Goal: Transaction & Acquisition: Purchase product/service

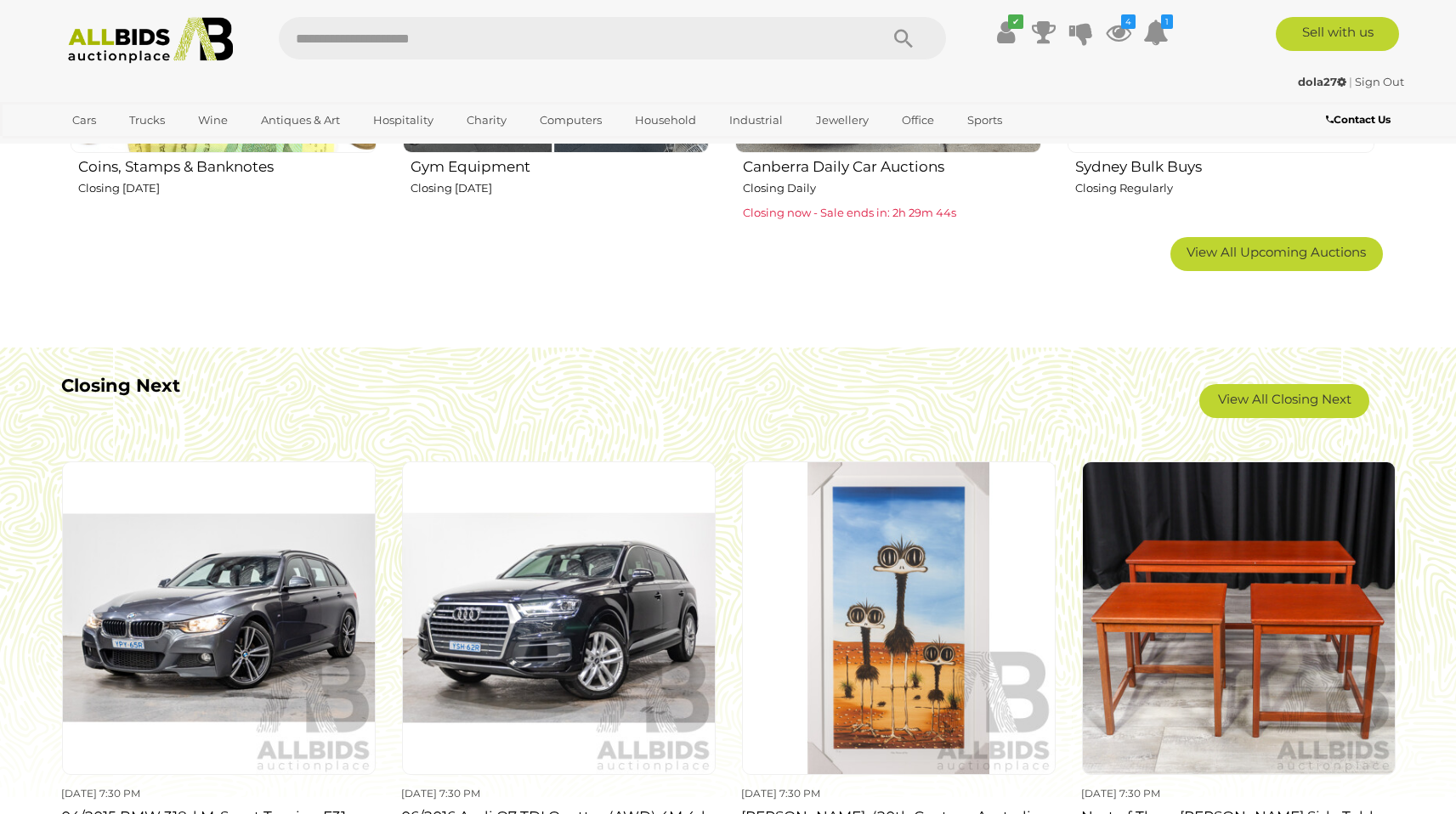
scroll to position [1434, 0]
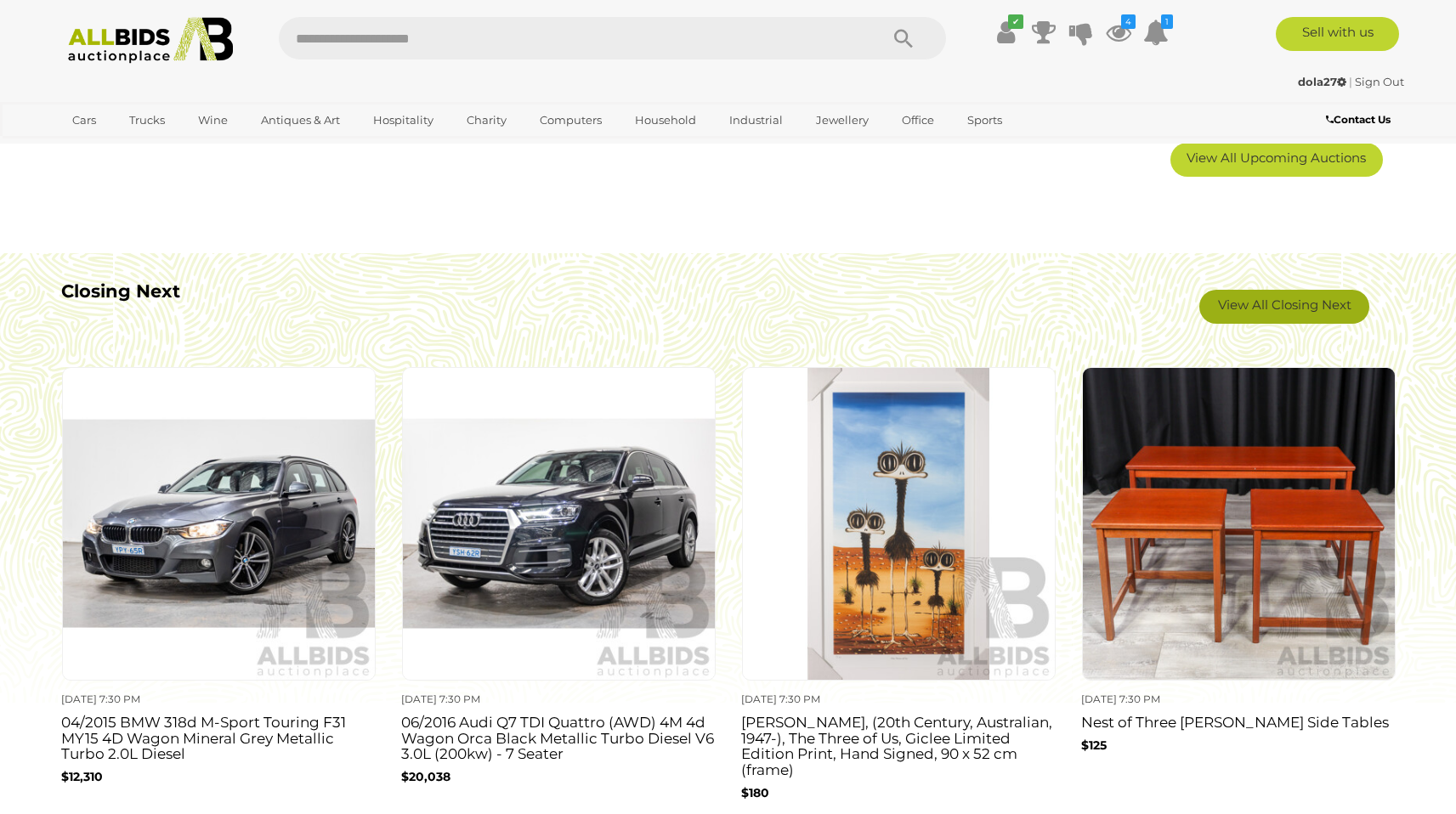
click at [1284, 308] on link "View All Closing Next" at bounding box center [1284, 307] width 170 height 34
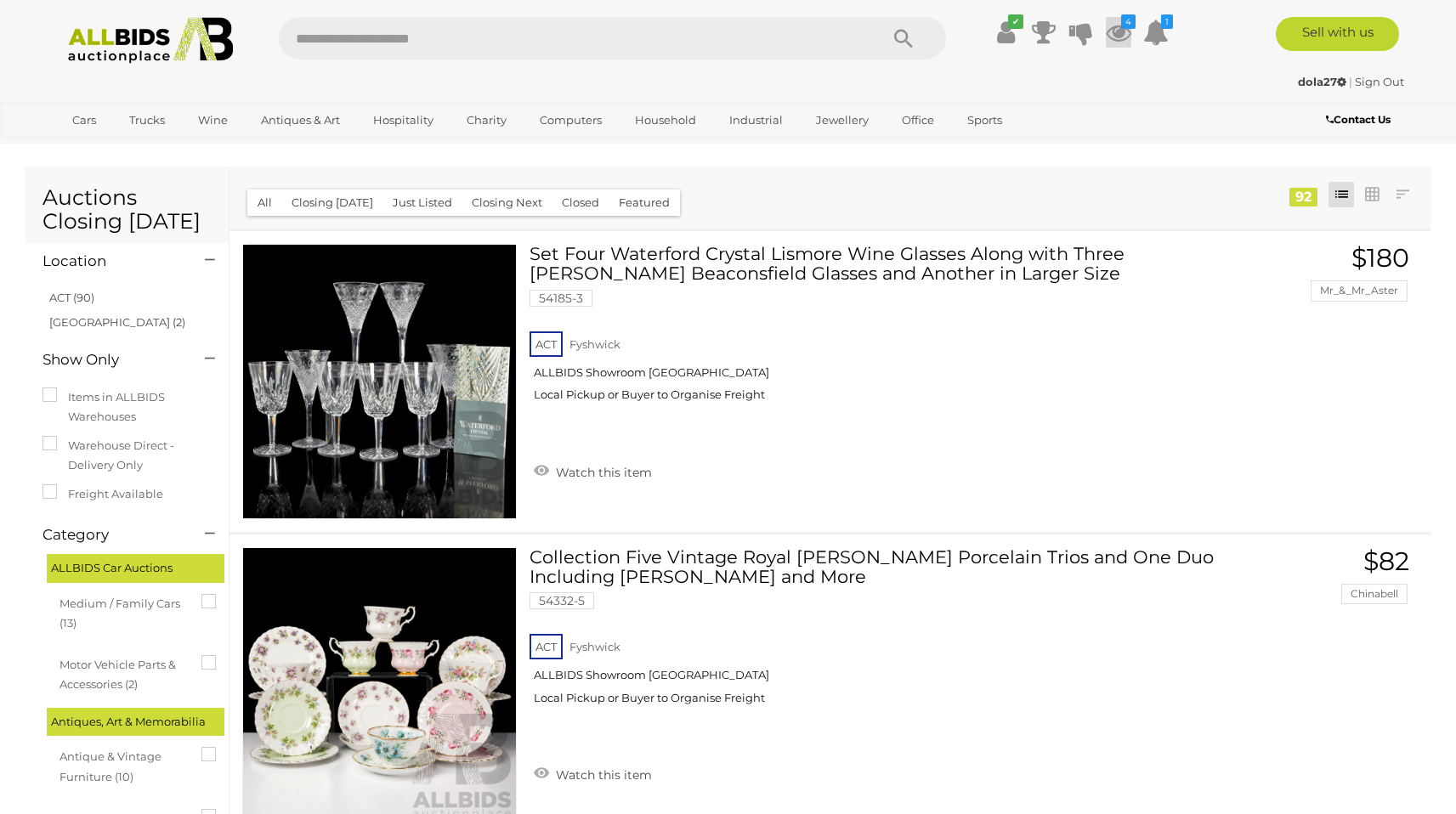
click at [1123, 30] on icon at bounding box center [1118, 33] width 25 height 31
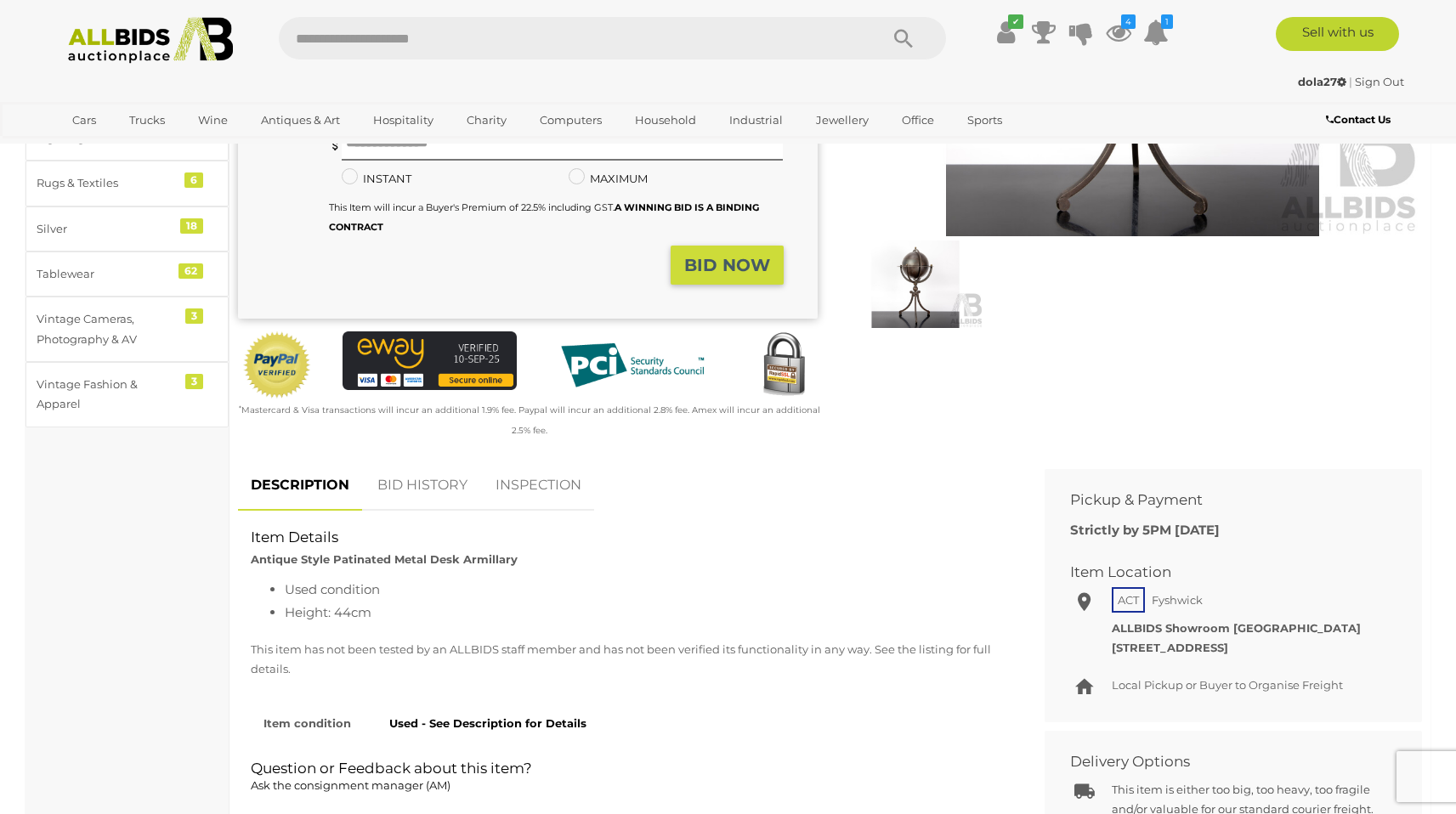
scroll to position [128, 0]
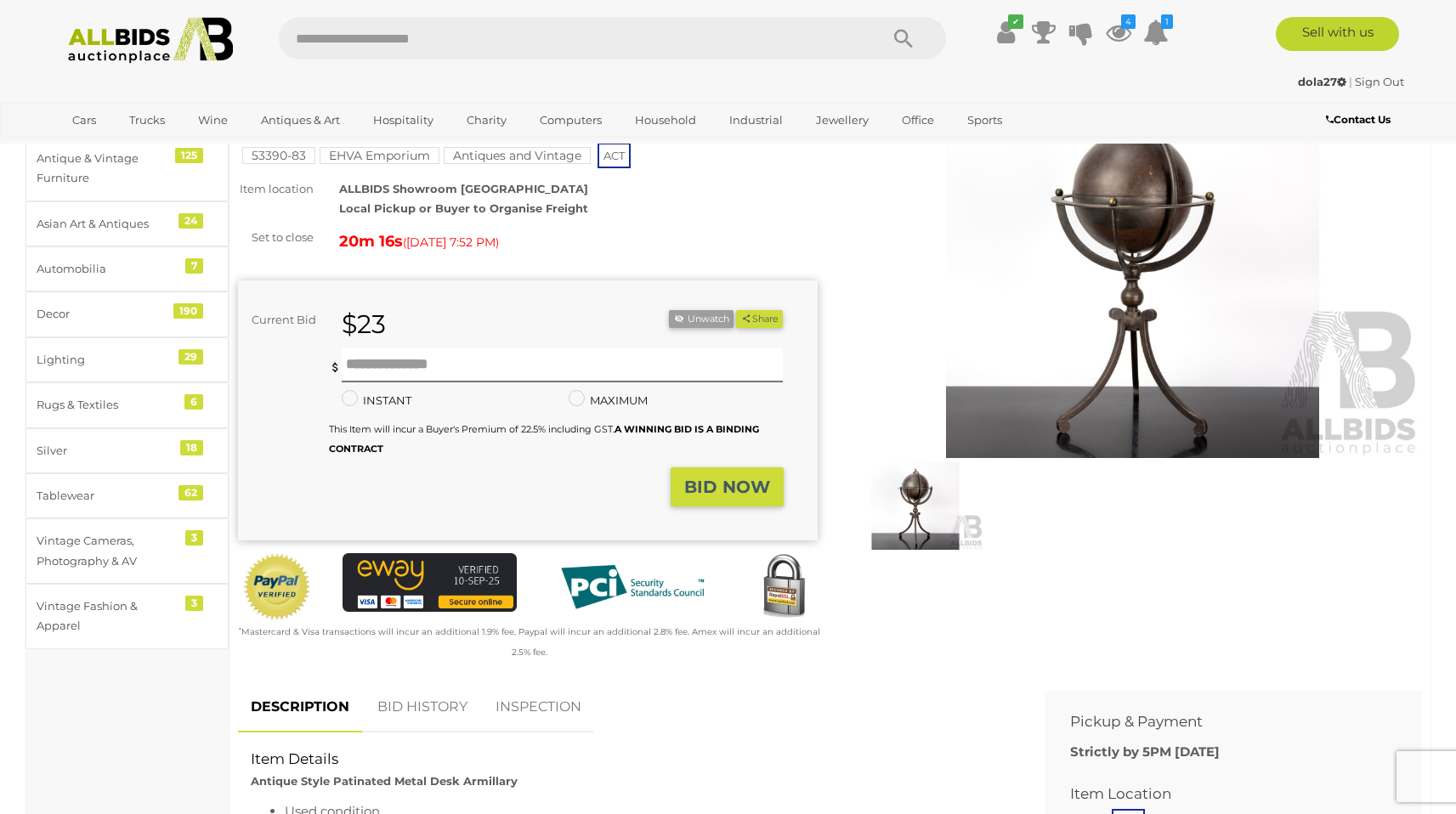
click at [1118, 216] on img at bounding box center [1133, 271] width 580 height 373
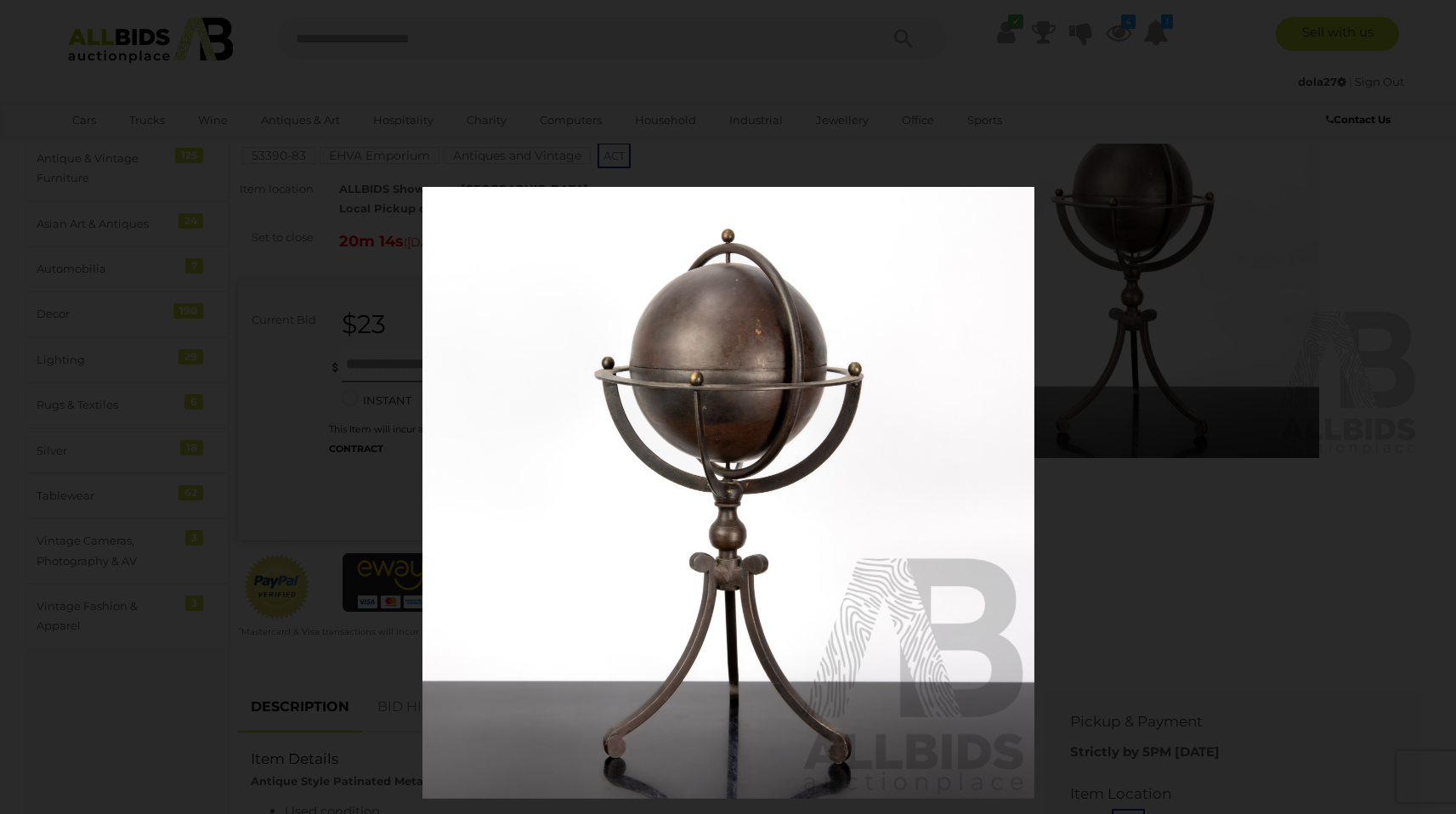
drag, startPoint x: 754, startPoint y: 310, endPoint x: 687, endPoint y: 425, distance: 133.1
click at [680, 440] on img at bounding box center [728, 493] width 612 height 611
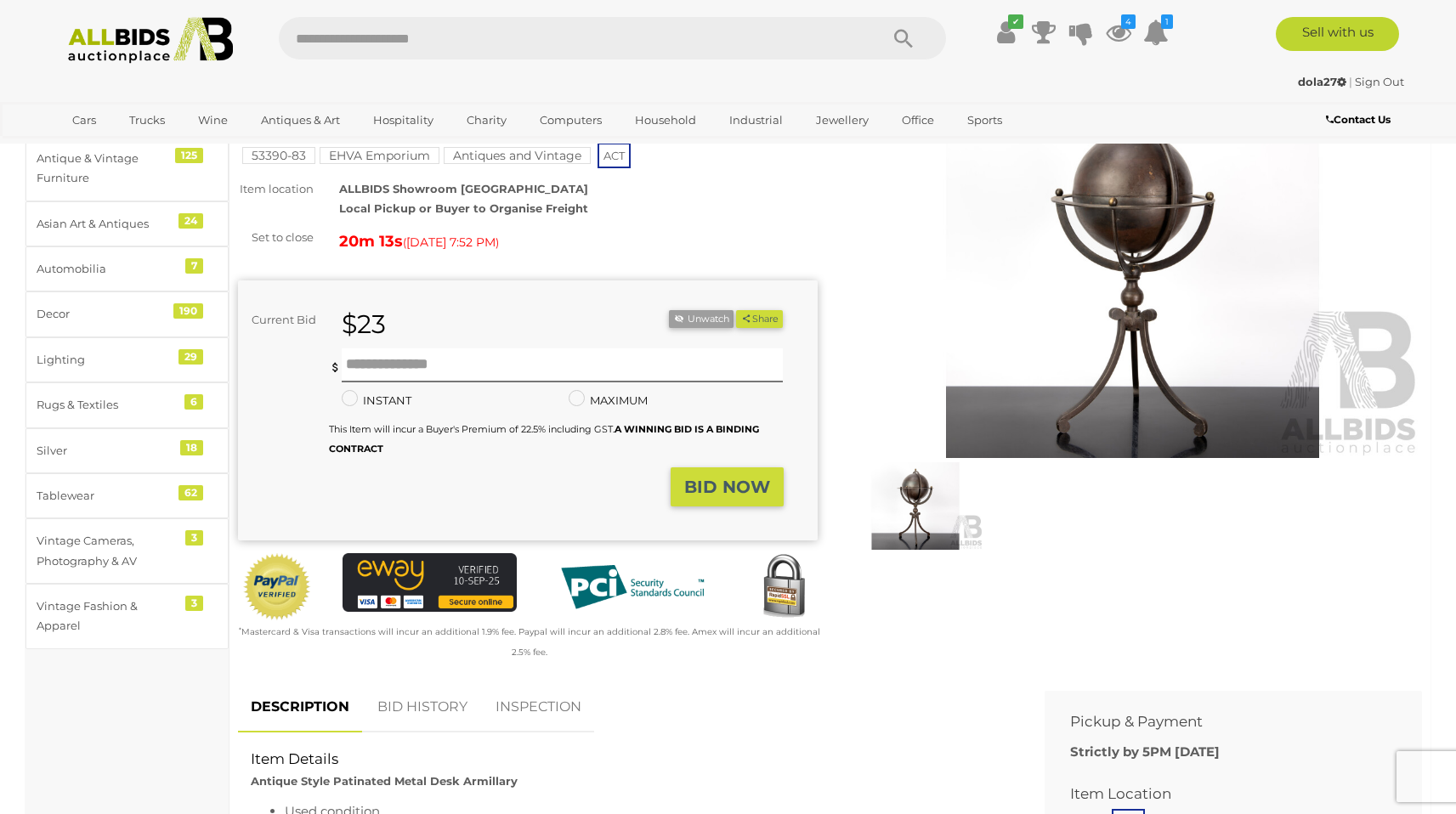
click at [1039, 243] on img at bounding box center [1133, 271] width 580 height 373
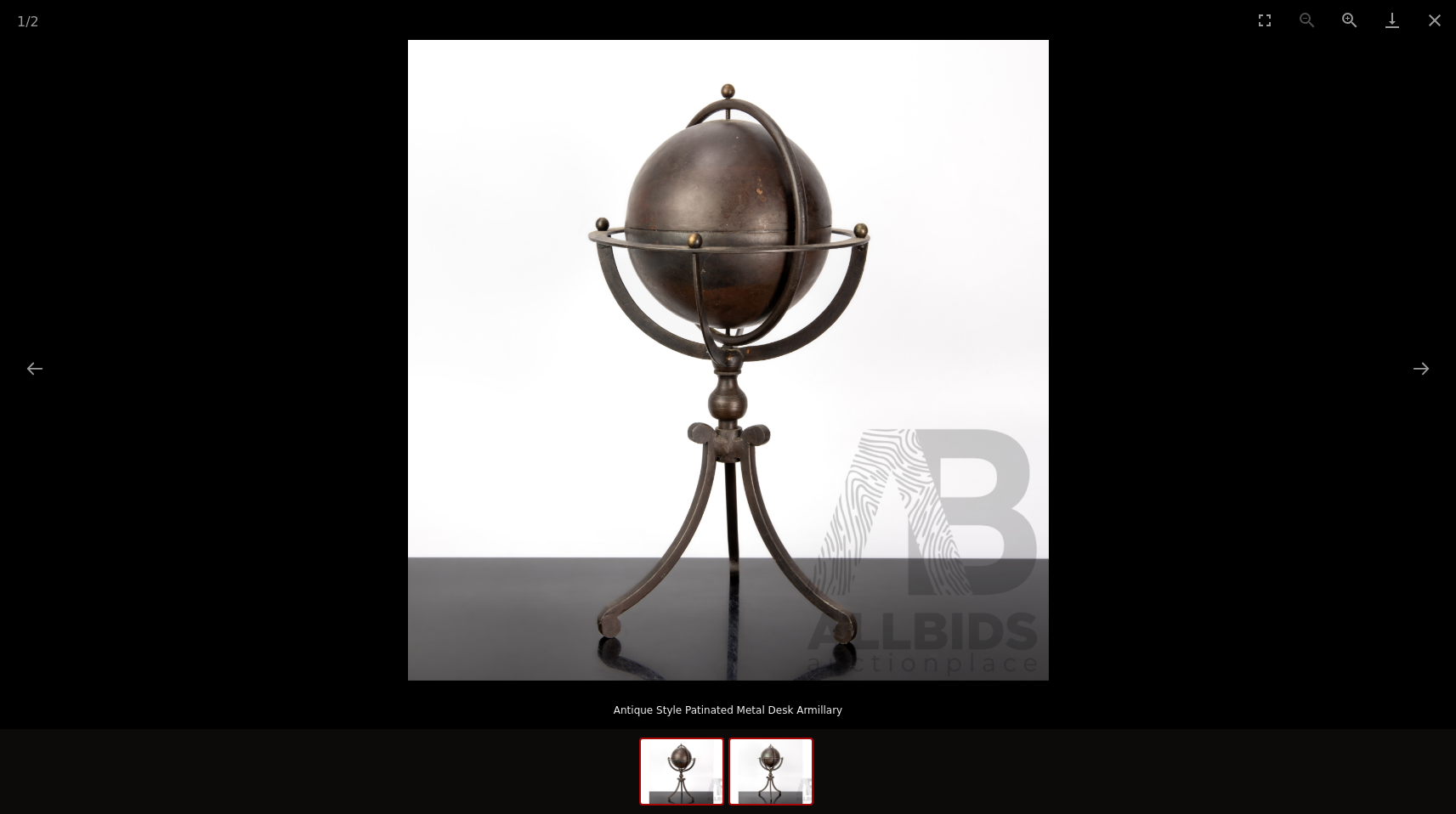
click at [781, 779] on img at bounding box center [771, 771] width 81 height 64
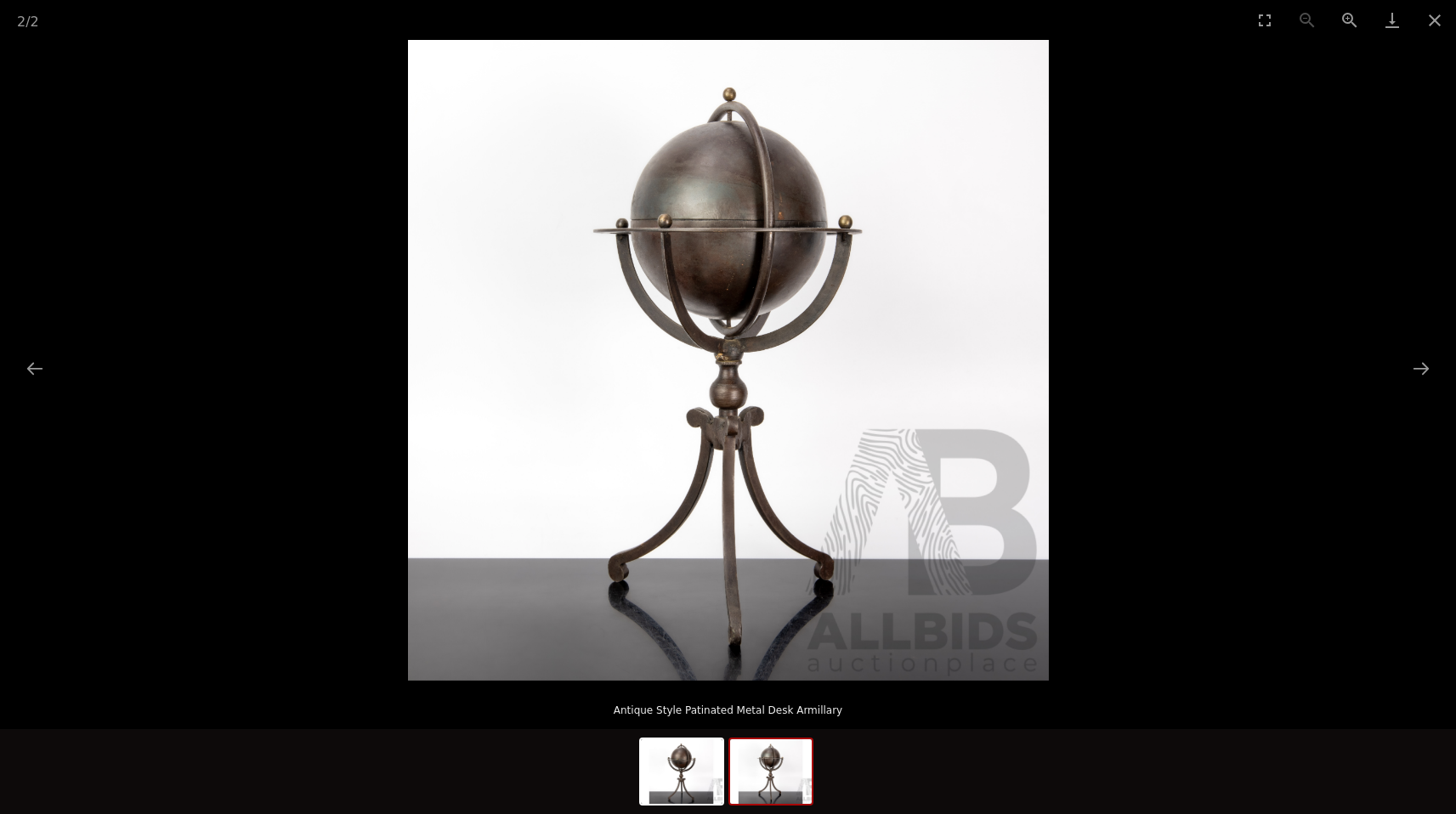
click at [637, 777] on div at bounding box center [728, 771] width 1456 height 85
click at [675, 764] on img at bounding box center [681, 771] width 81 height 64
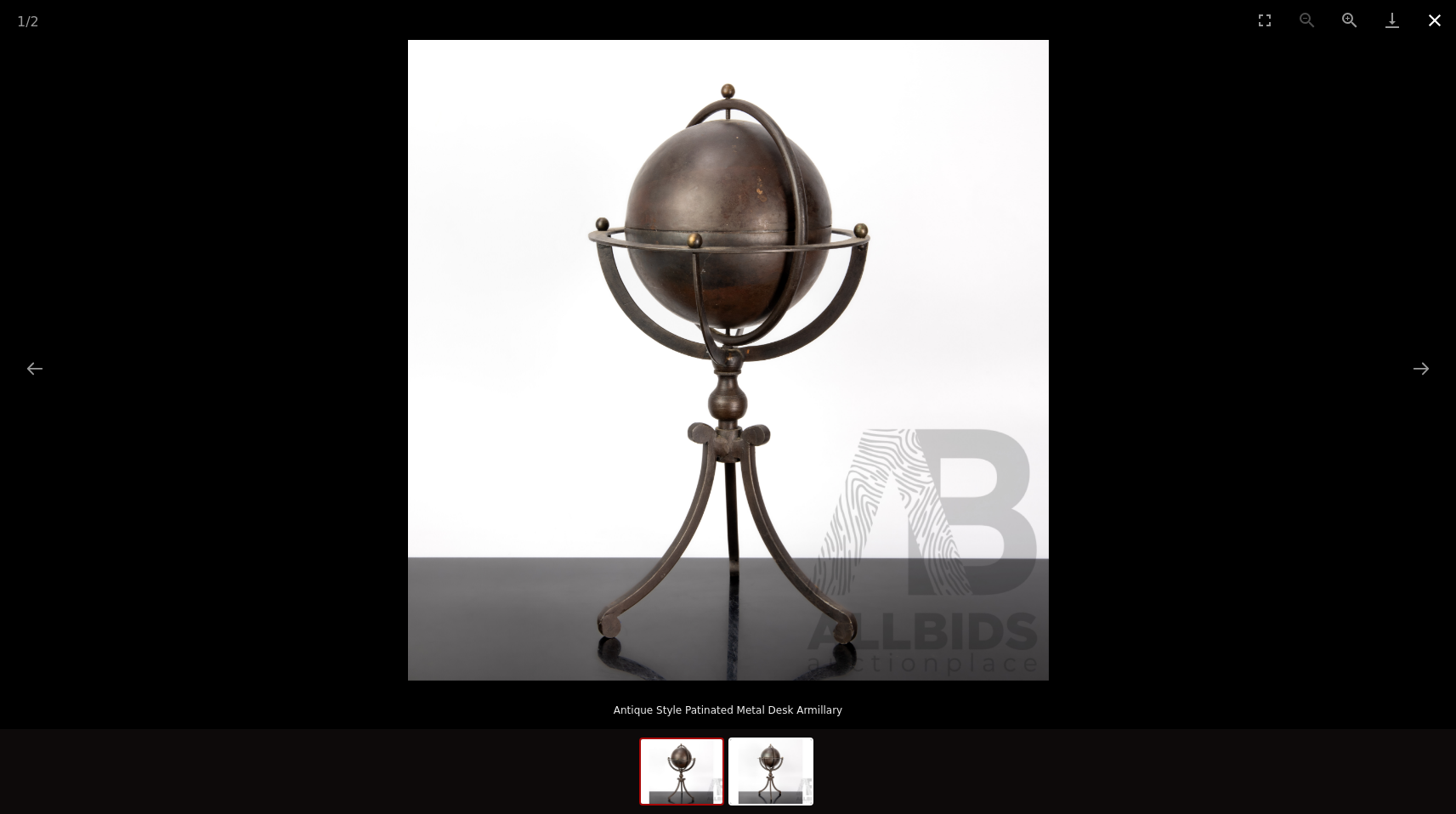
click at [1434, 10] on button "Close gallery" at bounding box center [1434, 20] width 43 height 40
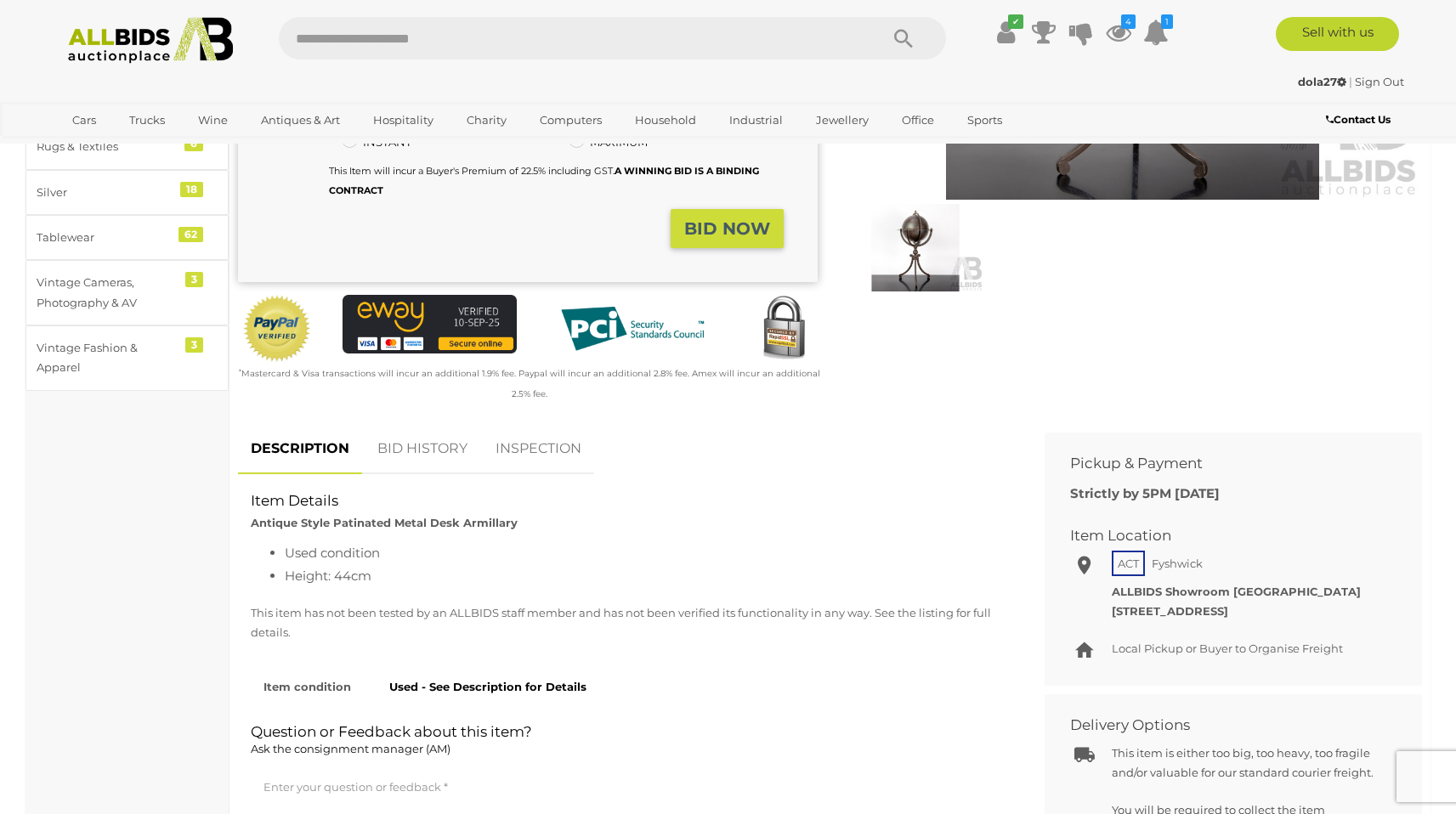
scroll to position [480, 0]
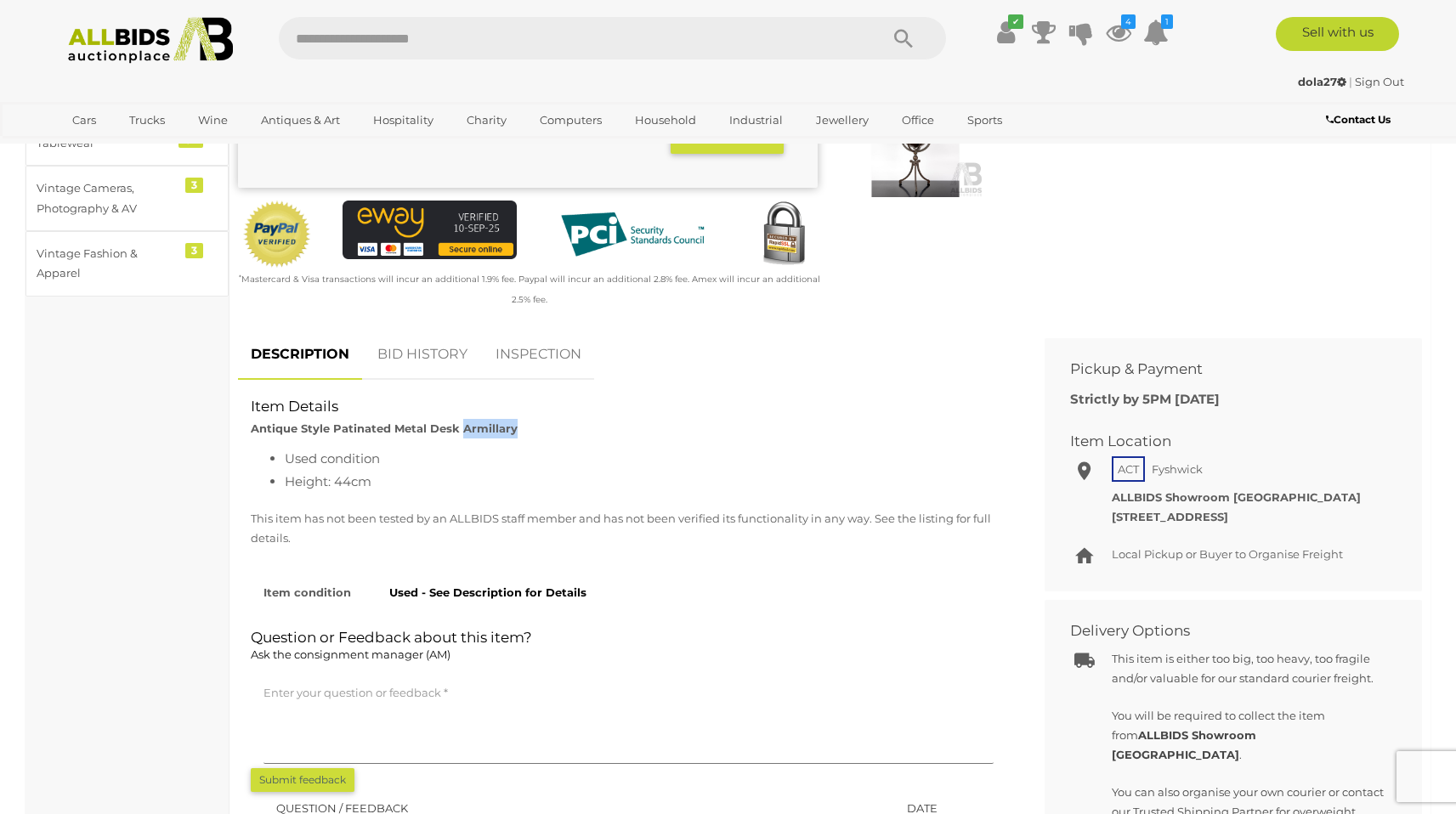
drag, startPoint x: 511, startPoint y: 409, endPoint x: 461, endPoint y: 412, distance: 50.1
click at [461, 421] on strong "Antique Style Patinated Metal Desk Armillary" at bounding box center [384, 428] width 267 height 14
copy strong "Armillary"
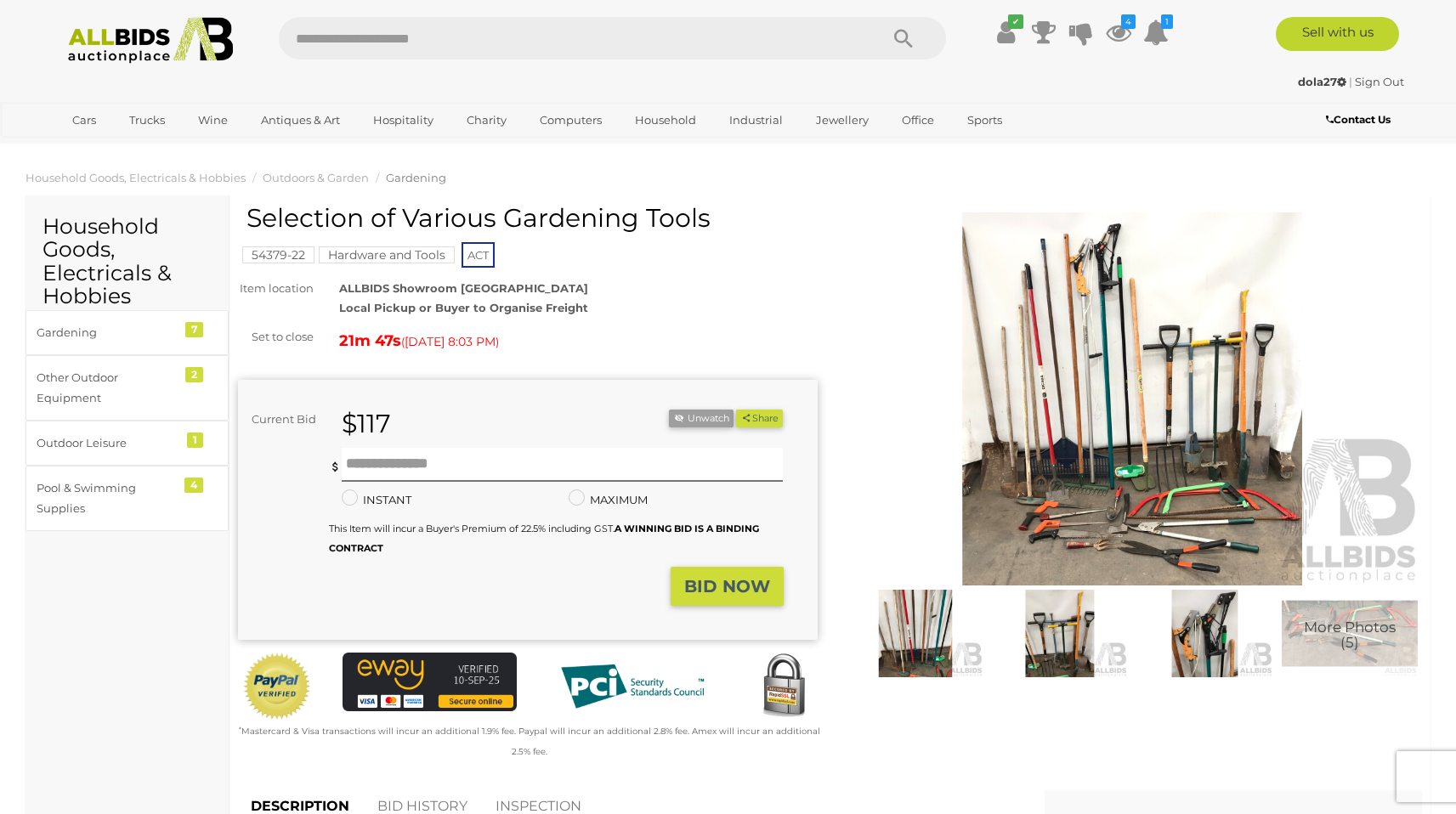
click at [1073, 456] on img at bounding box center [1133, 399] width 580 height 373
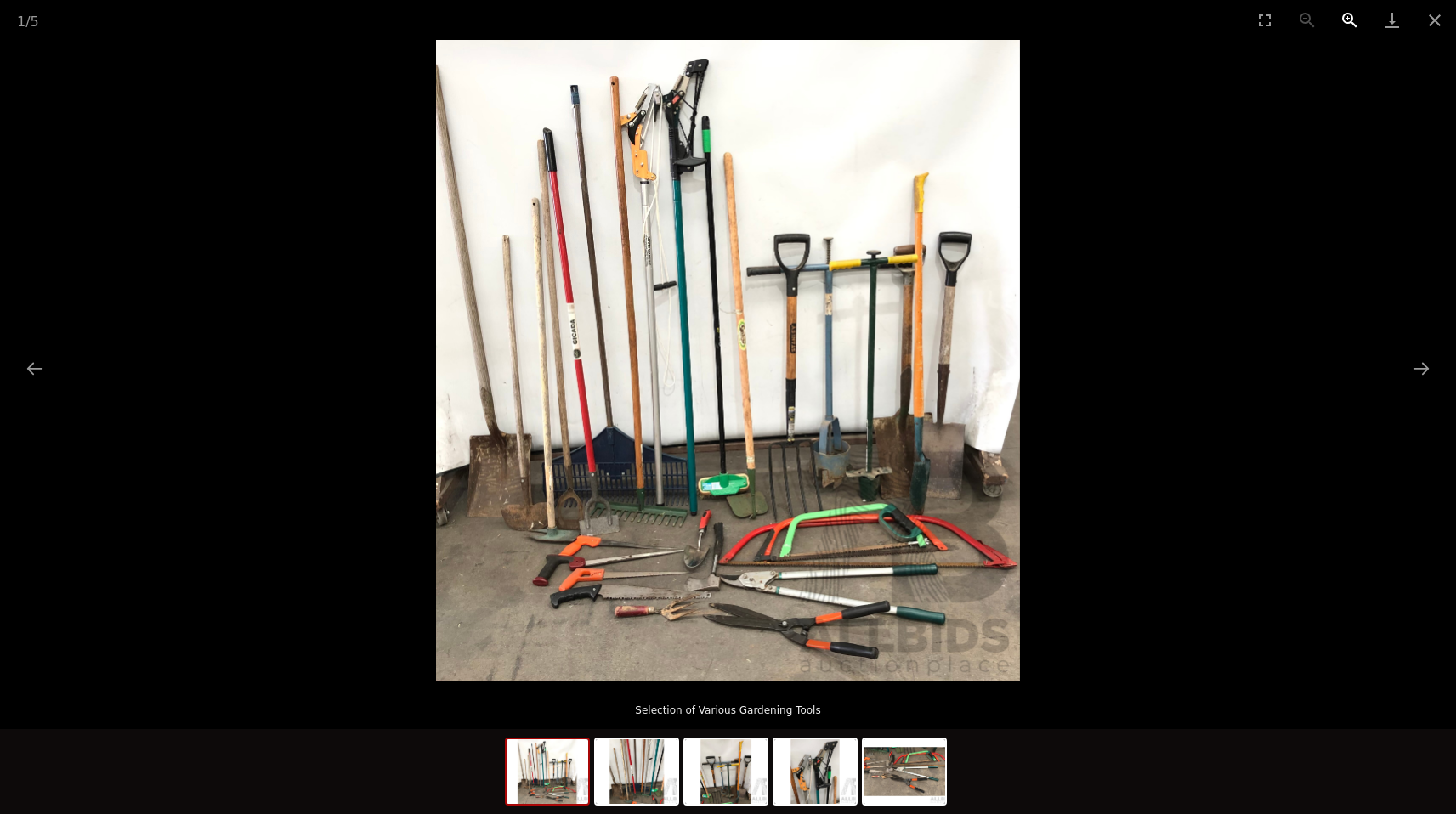
click at [1347, 17] on button "Zoom in" at bounding box center [1349, 20] width 43 height 40
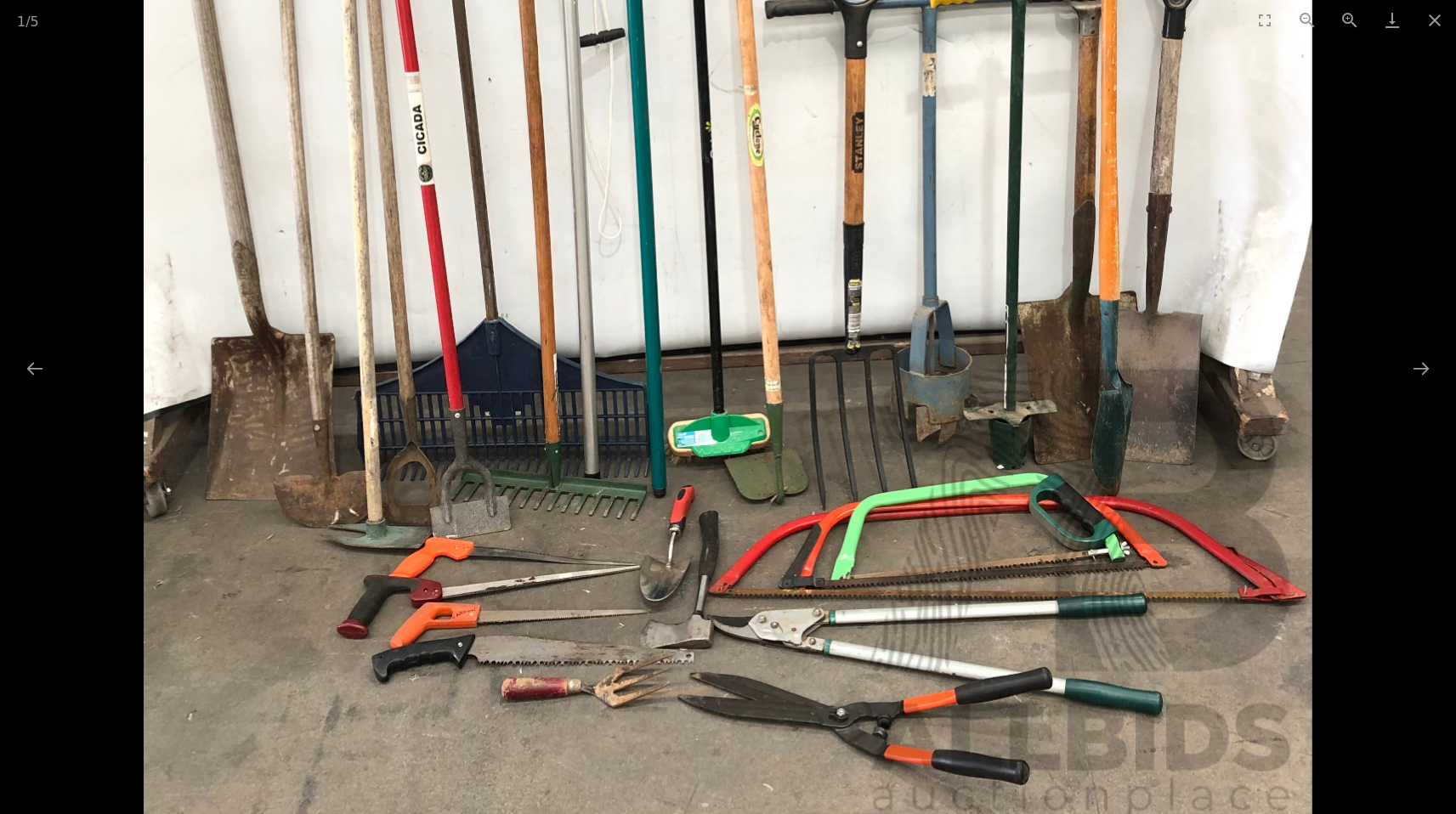
drag, startPoint x: 790, startPoint y: 499, endPoint x: 801, endPoint y: 459, distance: 41.5
click at [801, 459] on img at bounding box center [728, 186] width 1167 height 1281
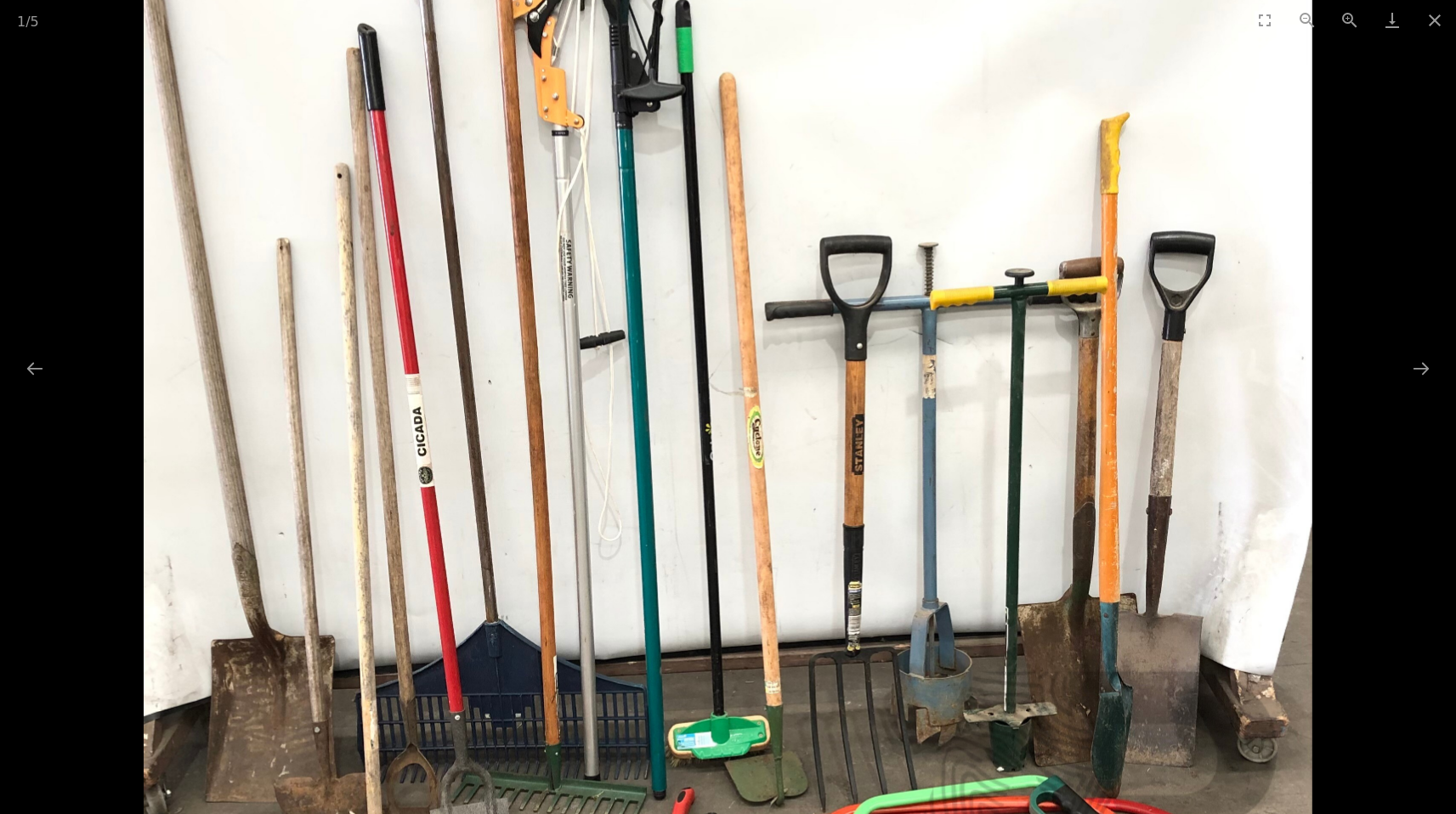
drag, startPoint x: 847, startPoint y: 284, endPoint x: 853, endPoint y: 599, distance: 315.1
click at [853, 599] on img at bounding box center [728, 488] width 1167 height 1281
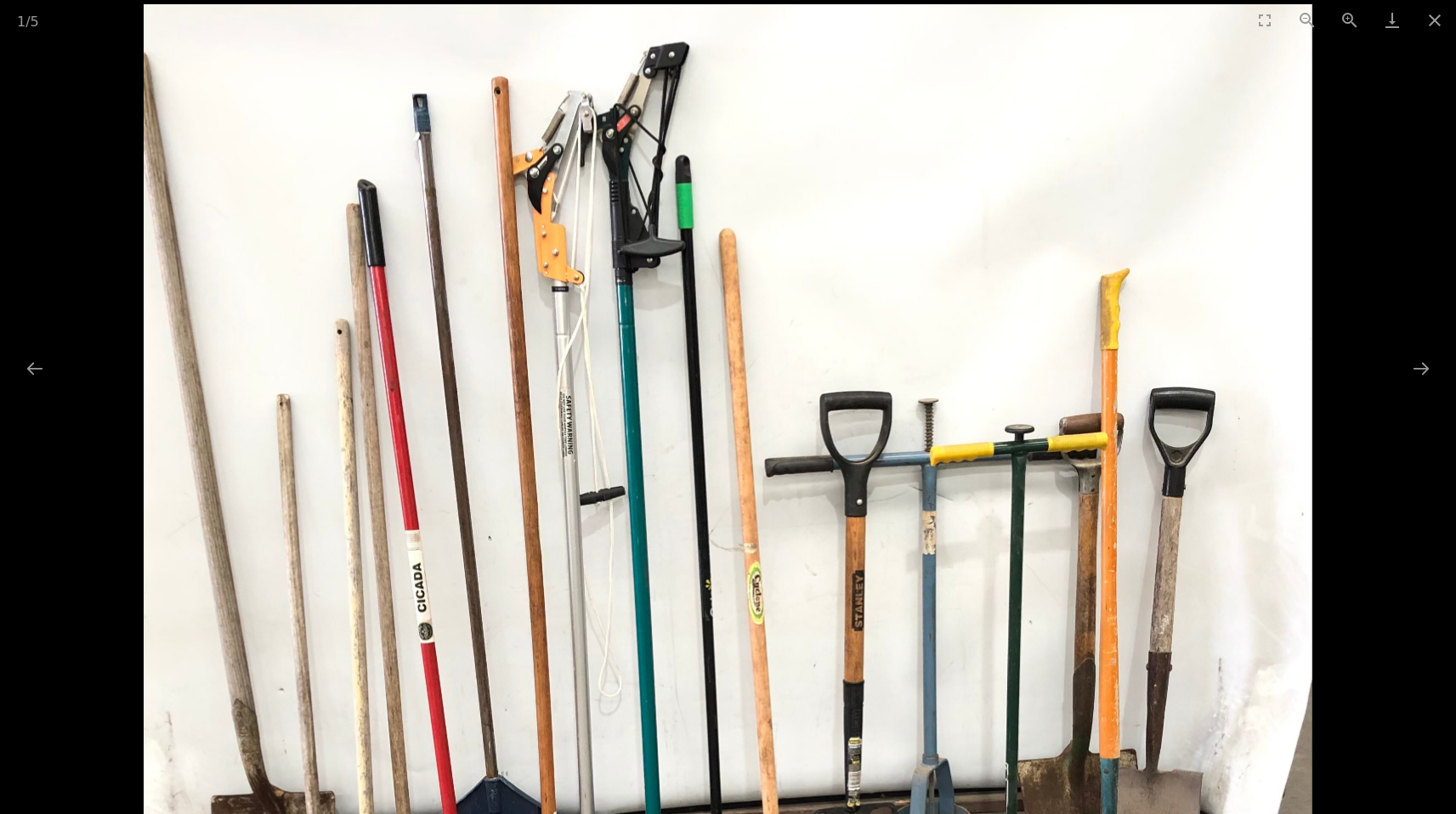
drag, startPoint x: 594, startPoint y: 344, endPoint x: 953, endPoint y: 434, distance: 370.1
click at [953, 434] on img at bounding box center [728, 645] width 1167 height 1281
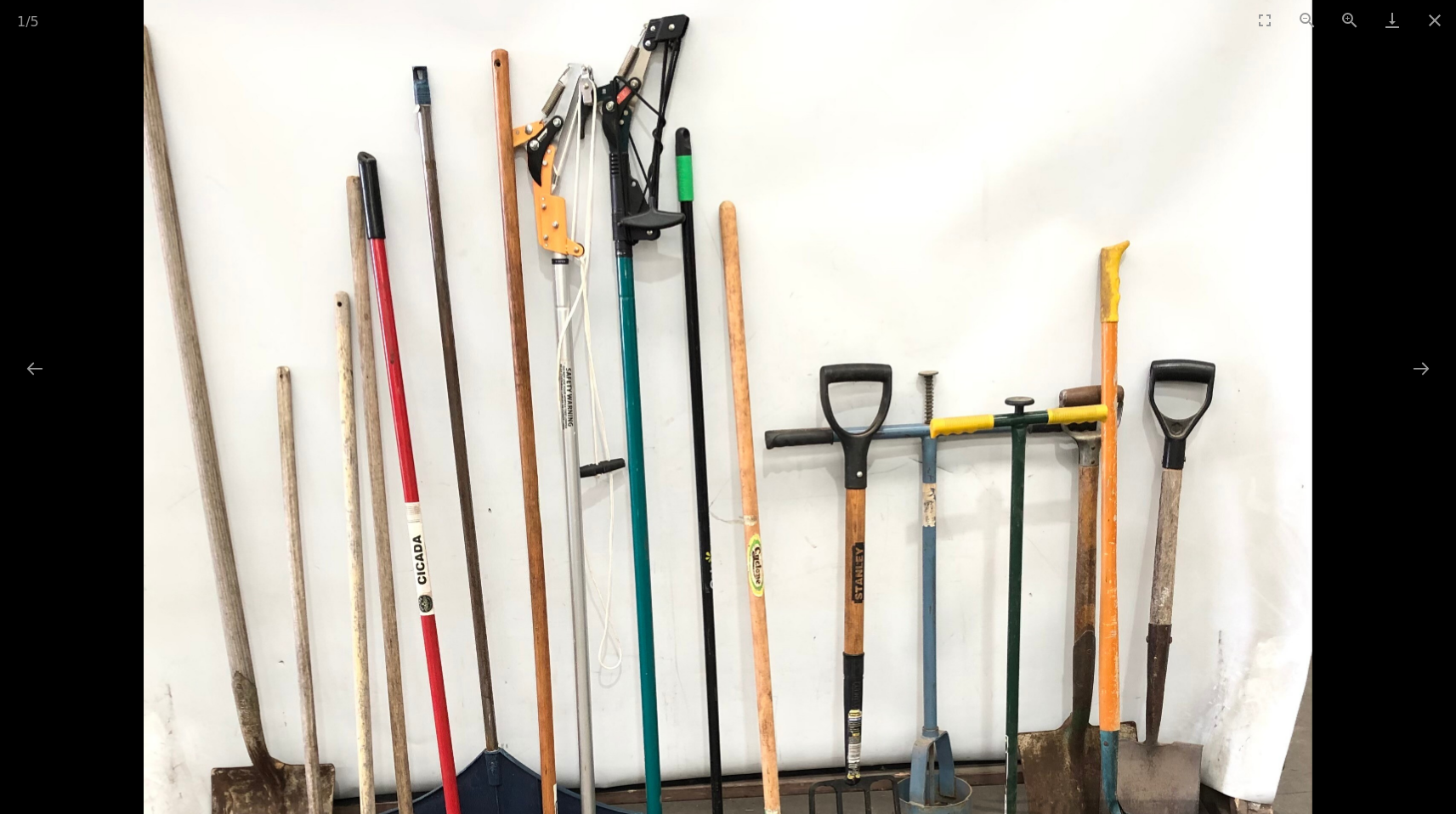
drag, startPoint x: 591, startPoint y: 353, endPoint x: 804, endPoint y: 327, distance: 214.6
click at [804, 327] on img at bounding box center [728, 617] width 1167 height 1281
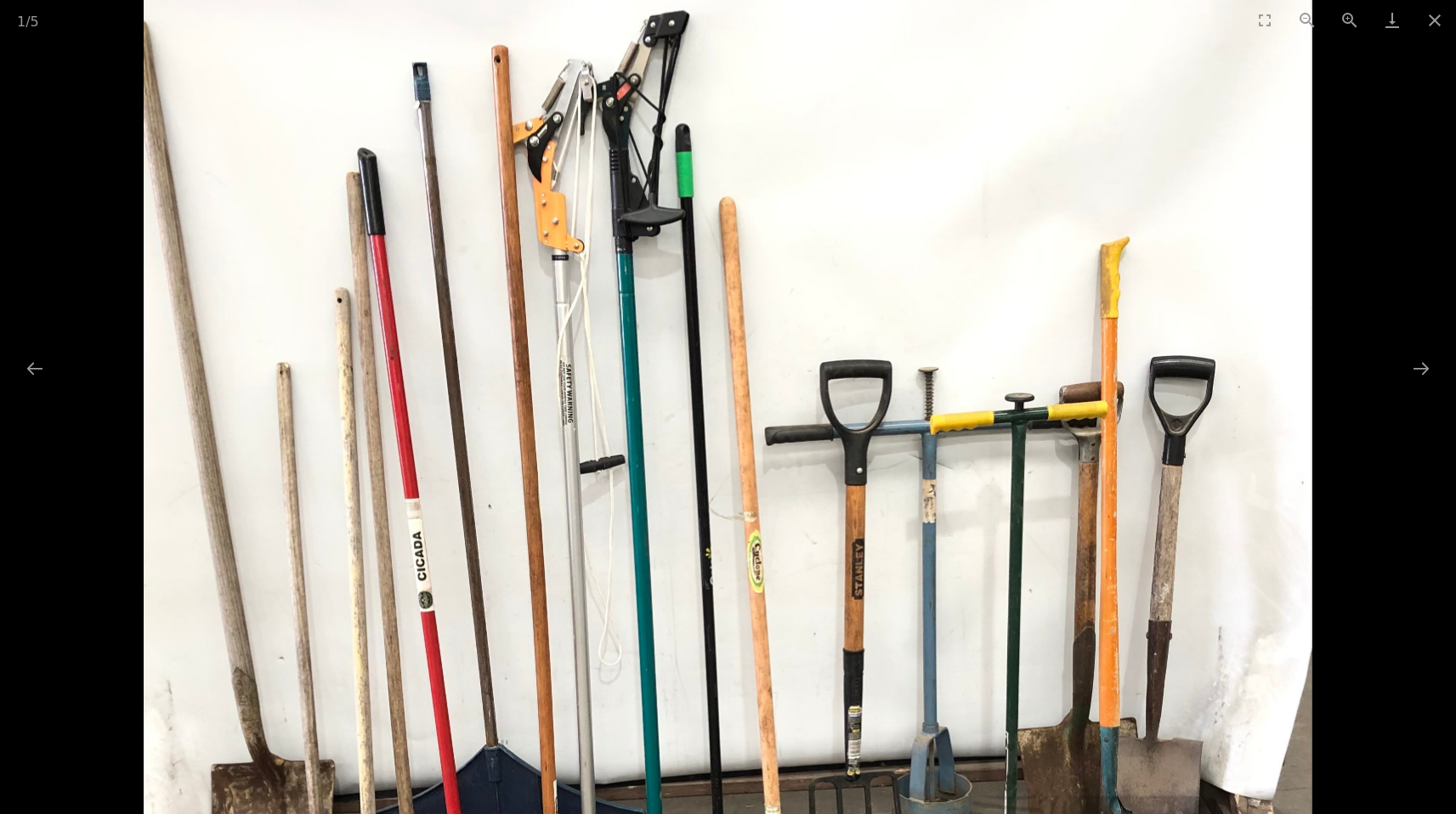
drag, startPoint x: 763, startPoint y: 489, endPoint x: 741, endPoint y: 344, distance: 146.7
click at [752, 385] on img at bounding box center [728, 613] width 1167 height 1281
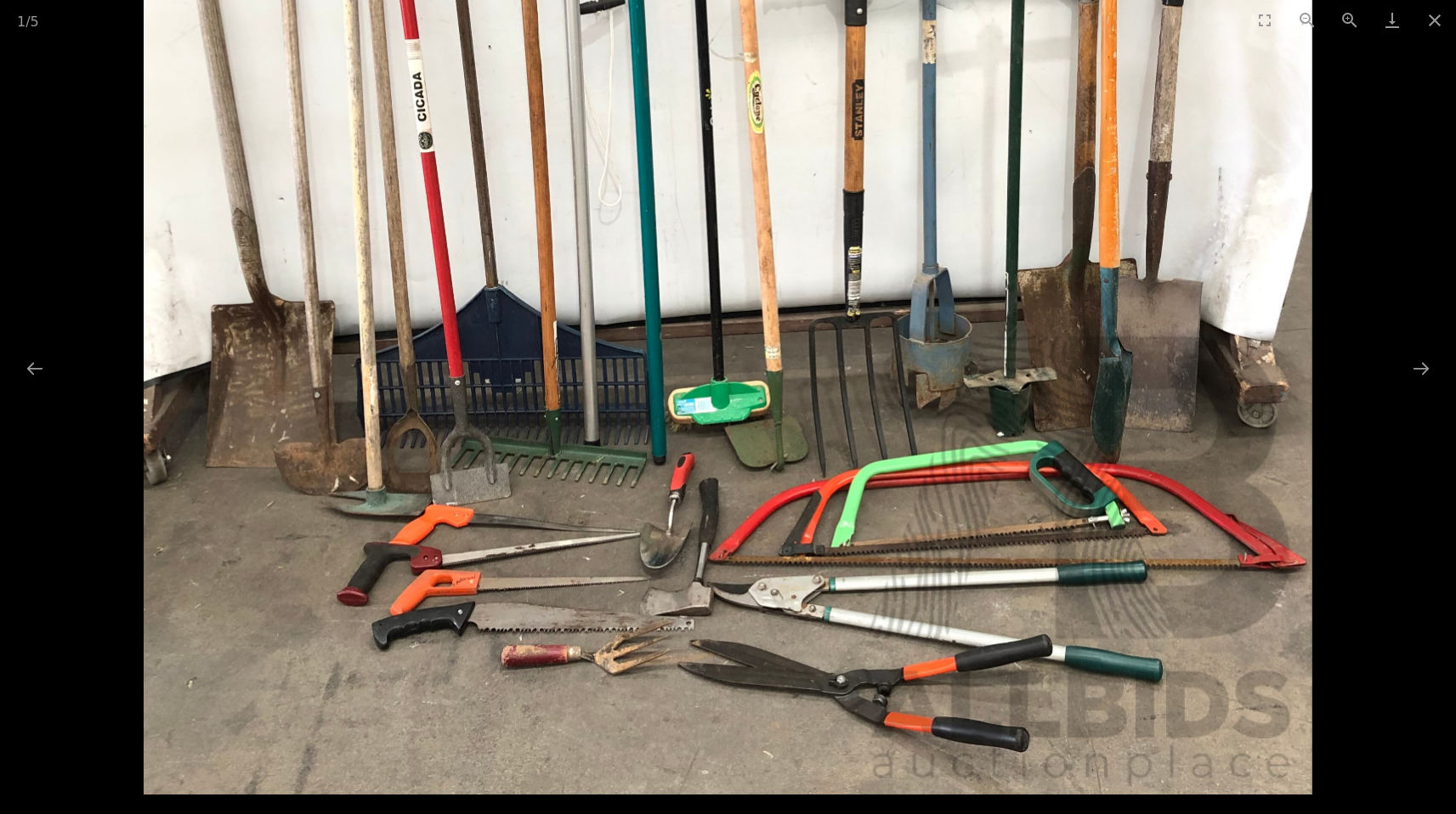
drag, startPoint x: 771, startPoint y: 439, endPoint x: 771, endPoint y: 281, distance: 158.0
click at [771, 281] on img at bounding box center [728, 154] width 1167 height 1281
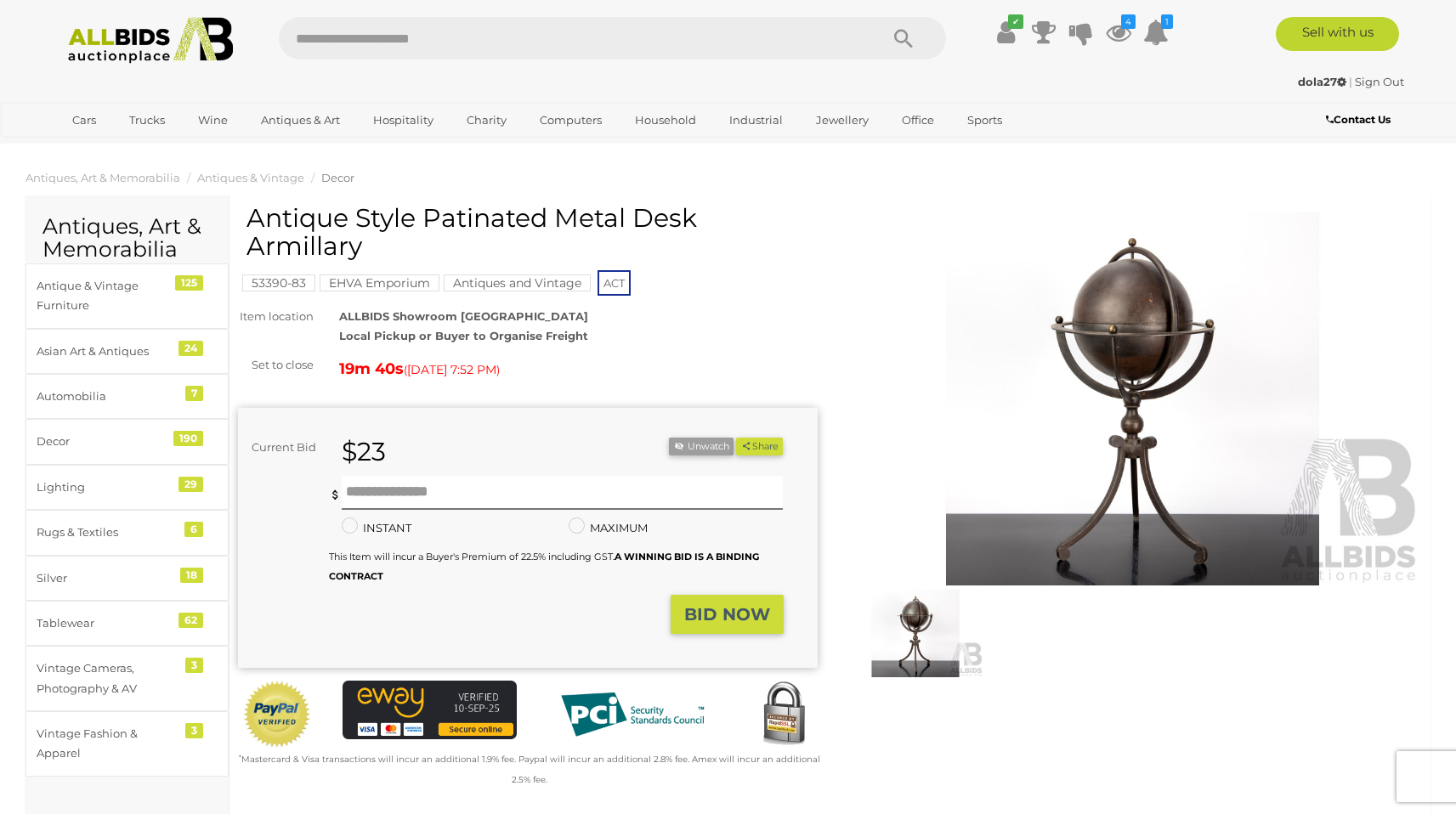
click at [1118, 327] on img at bounding box center [1133, 399] width 580 height 373
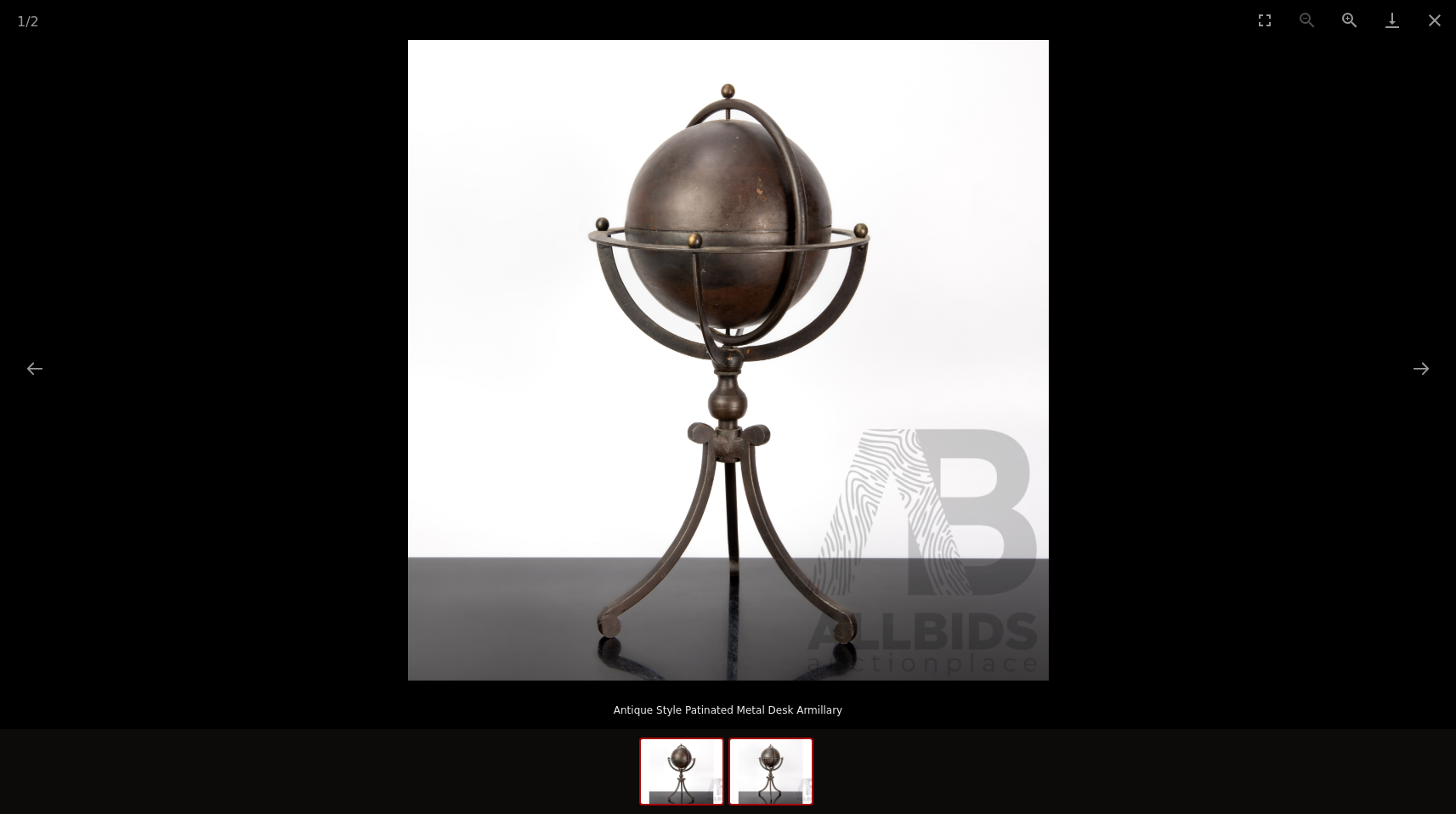
click at [766, 783] on img at bounding box center [771, 771] width 81 height 64
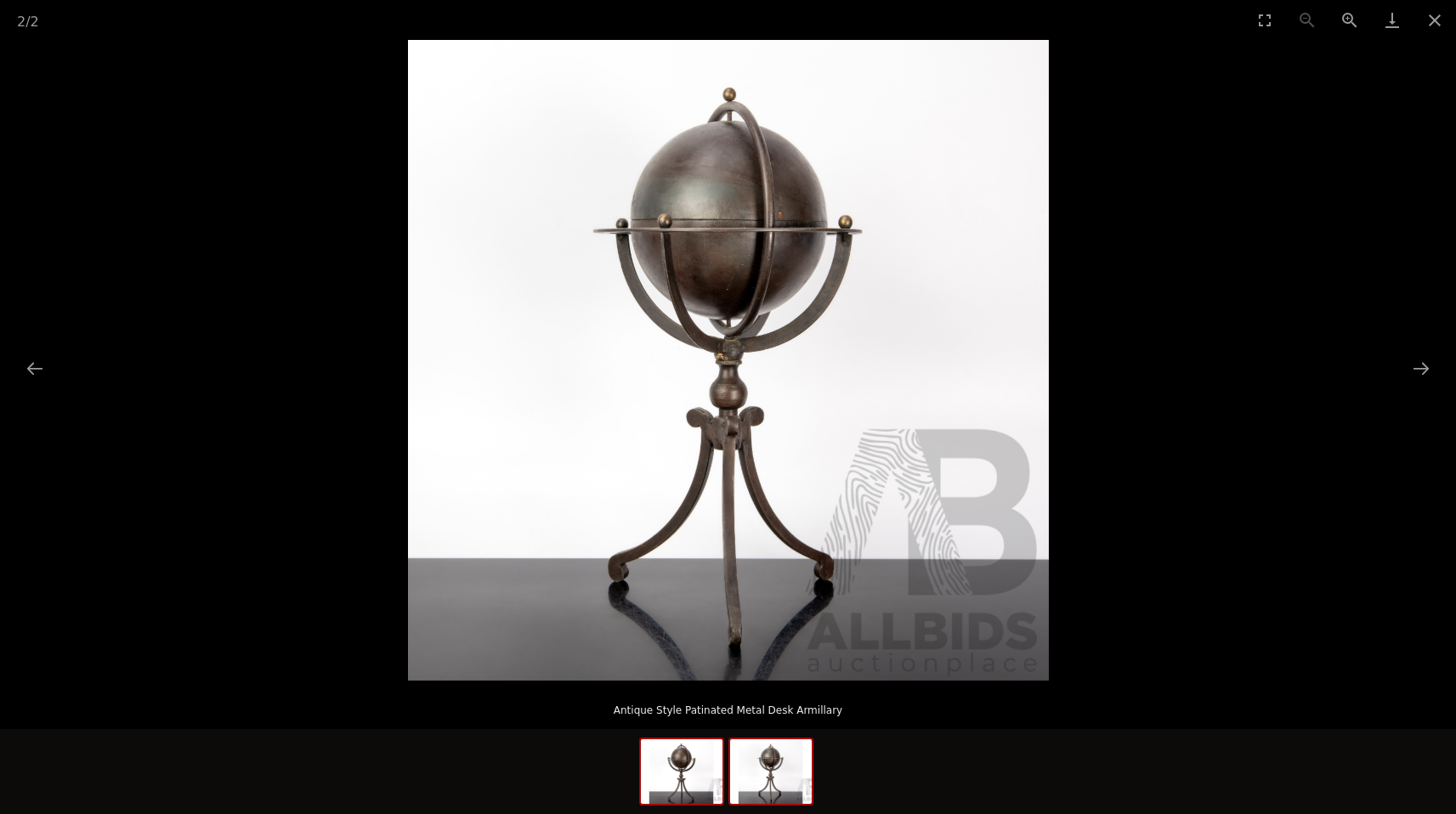
click at [660, 778] on img at bounding box center [681, 771] width 81 height 64
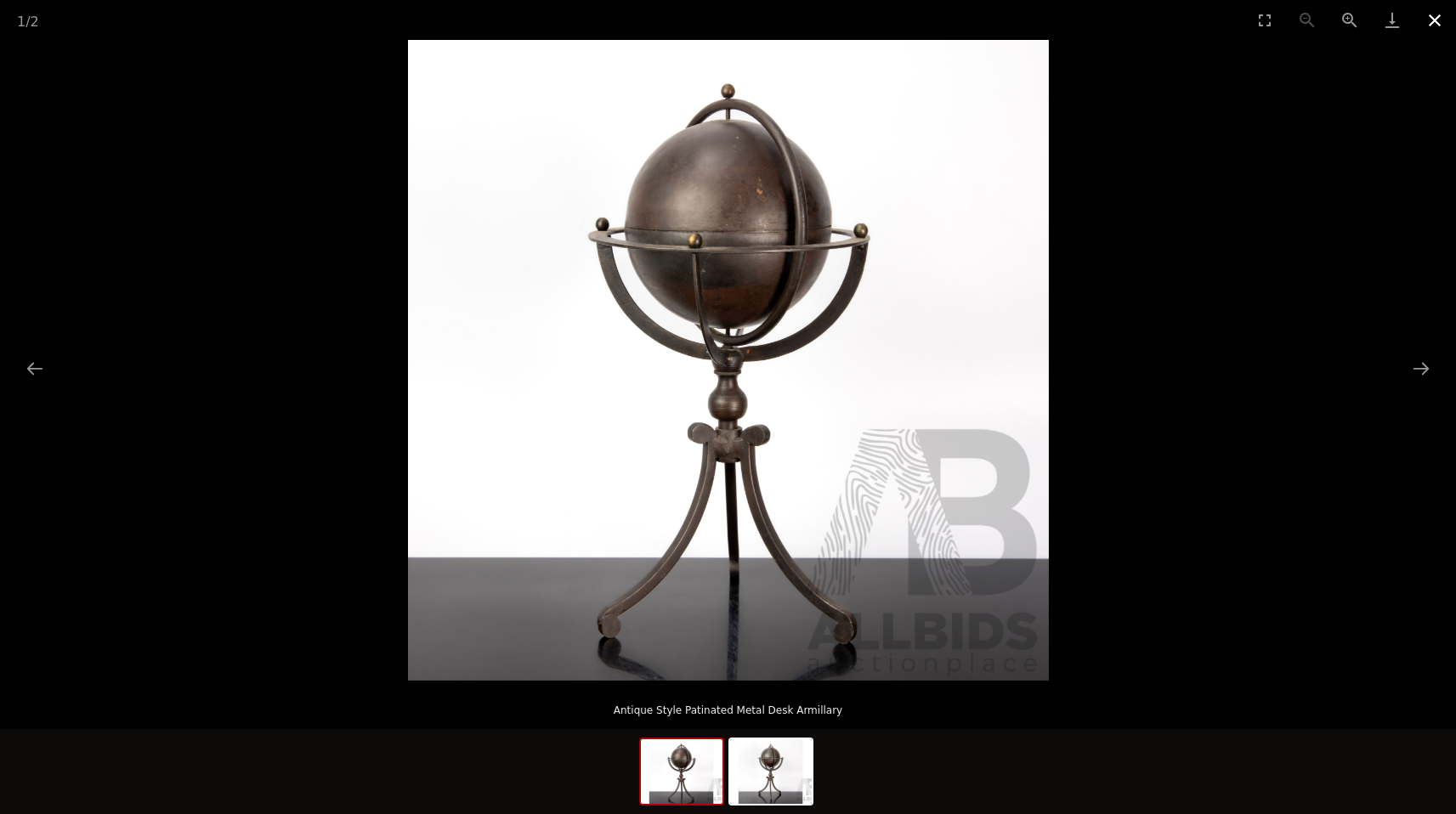
click at [1434, 16] on button "Close gallery" at bounding box center [1434, 20] width 43 height 40
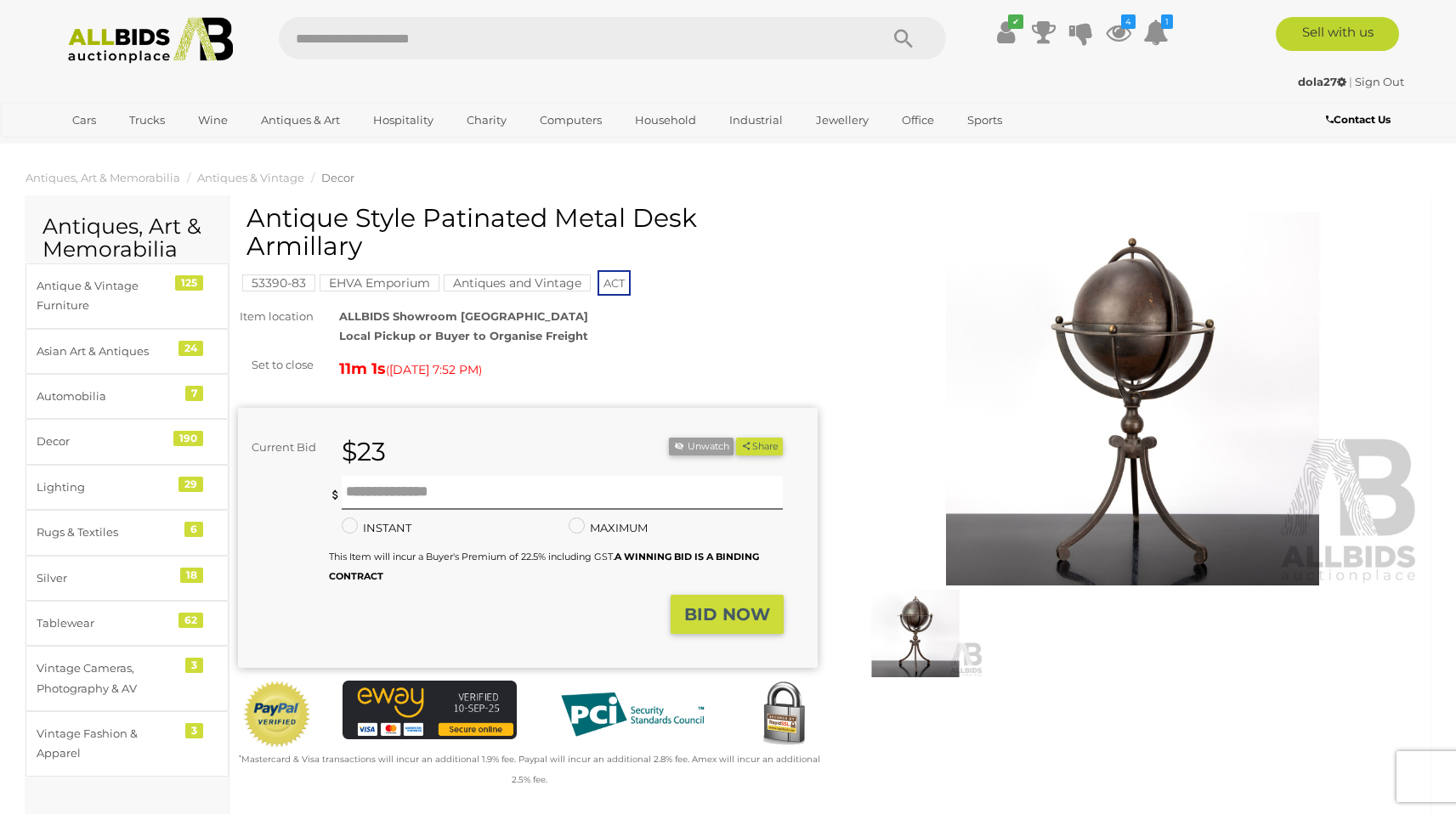
click at [1122, 336] on img at bounding box center [1133, 399] width 580 height 373
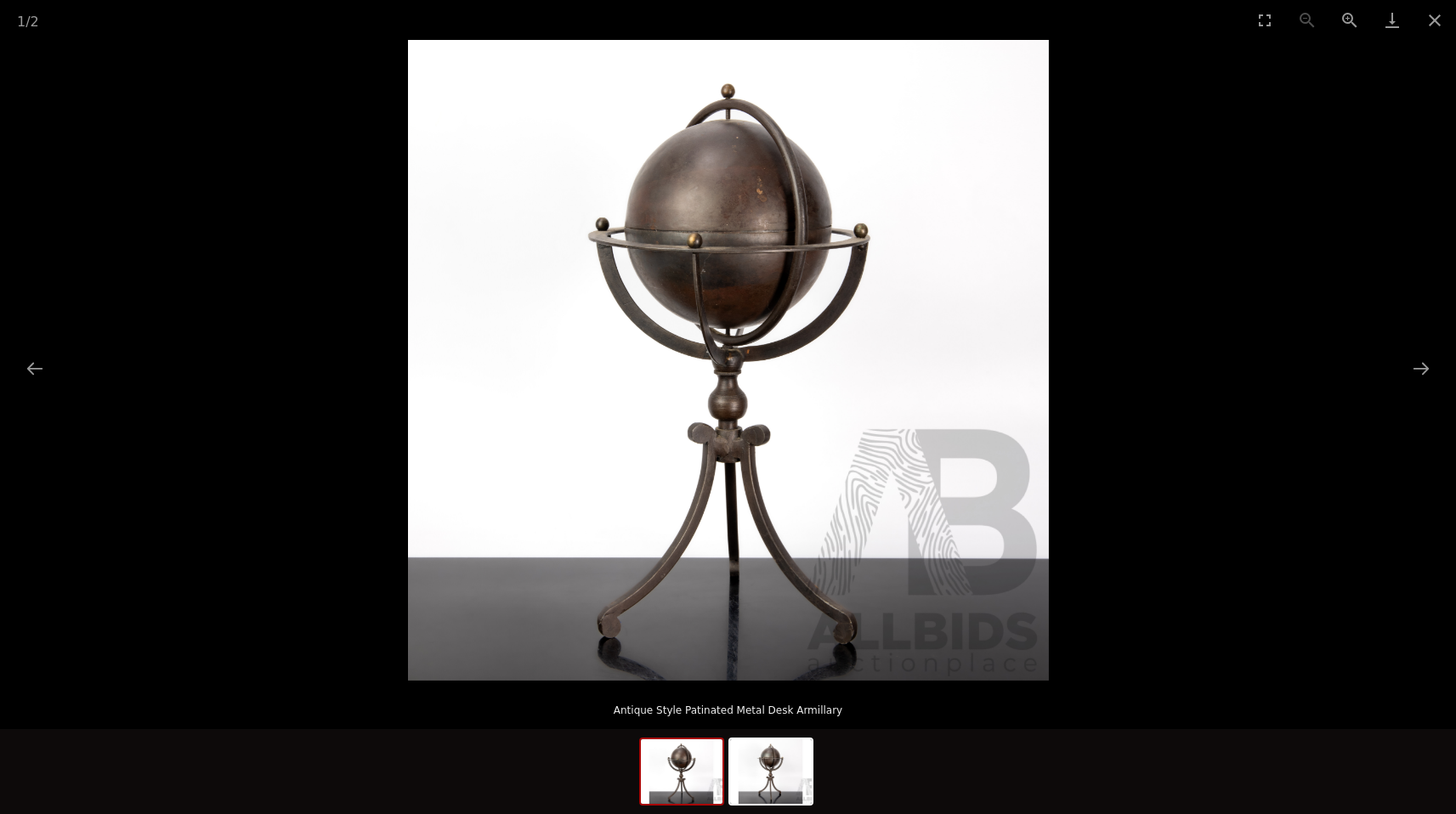
click at [1435, 17] on button "Close gallery" at bounding box center [1434, 20] width 43 height 40
